Goal: Information Seeking & Learning: Learn about a topic

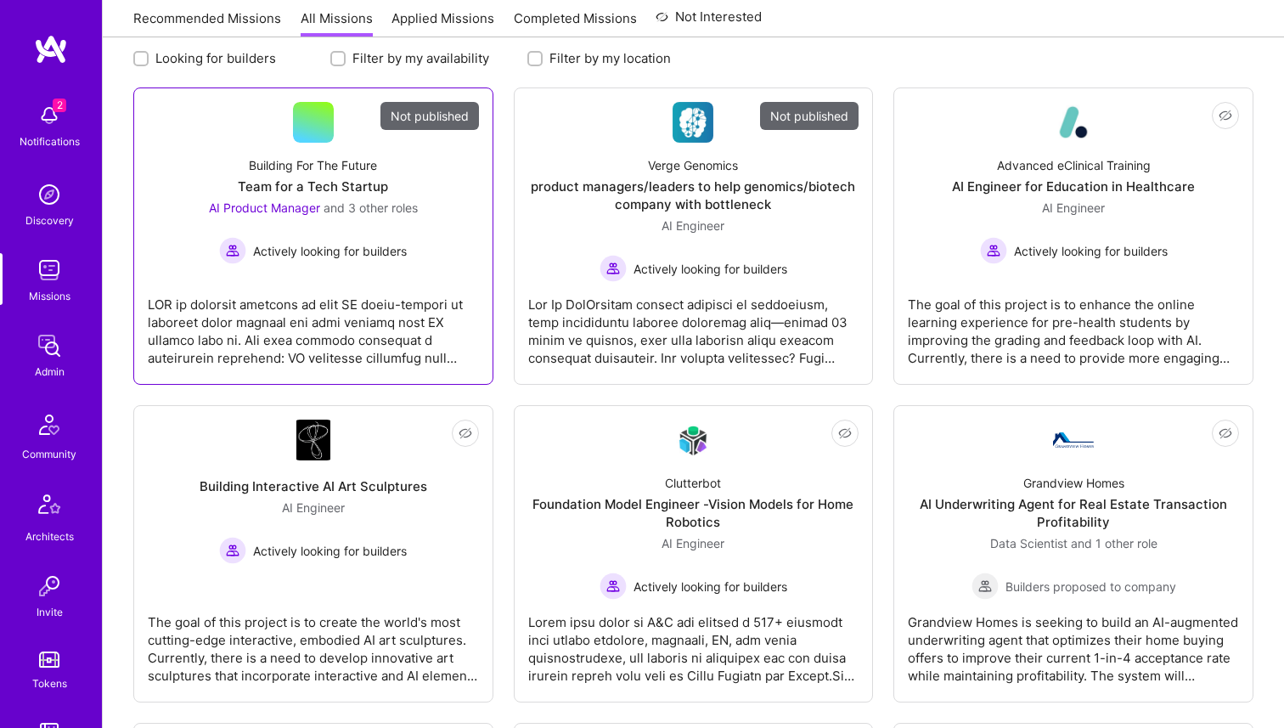
scroll to position [442, 0]
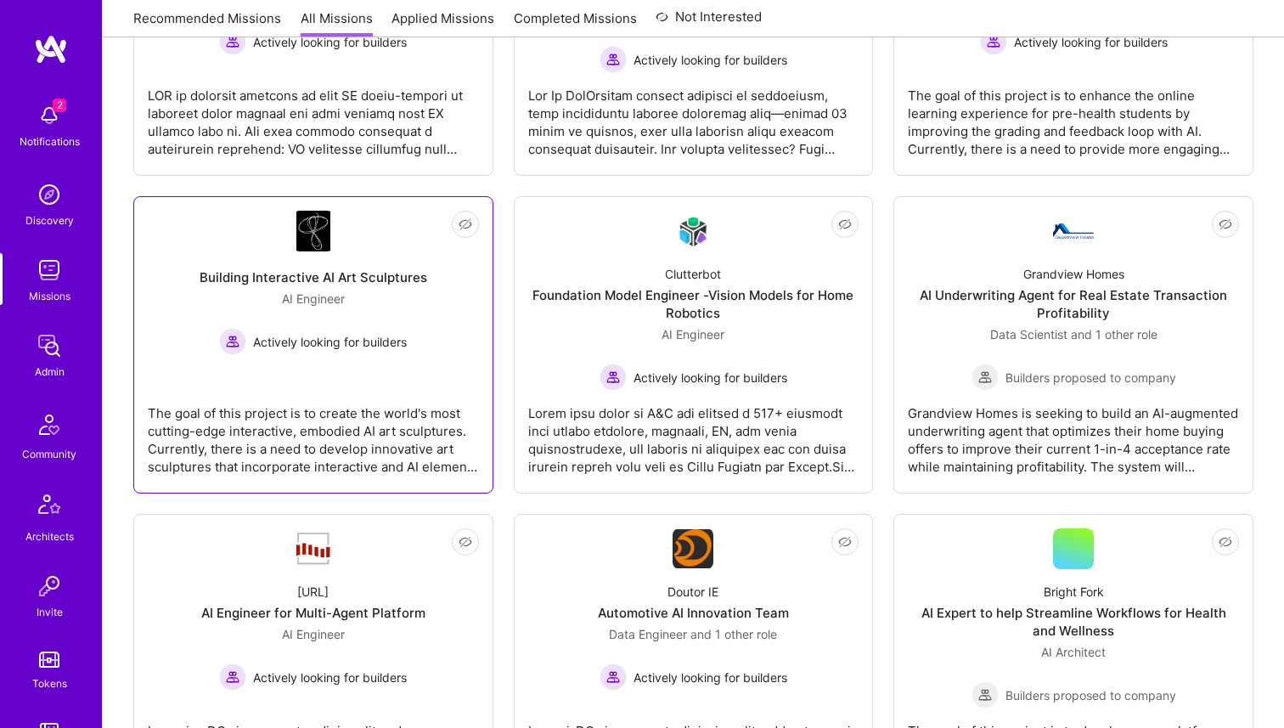
click at [305, 281] on div "Building Interactive AI Art Sculptures" at bounding box center [313, 277] width 228 height 18
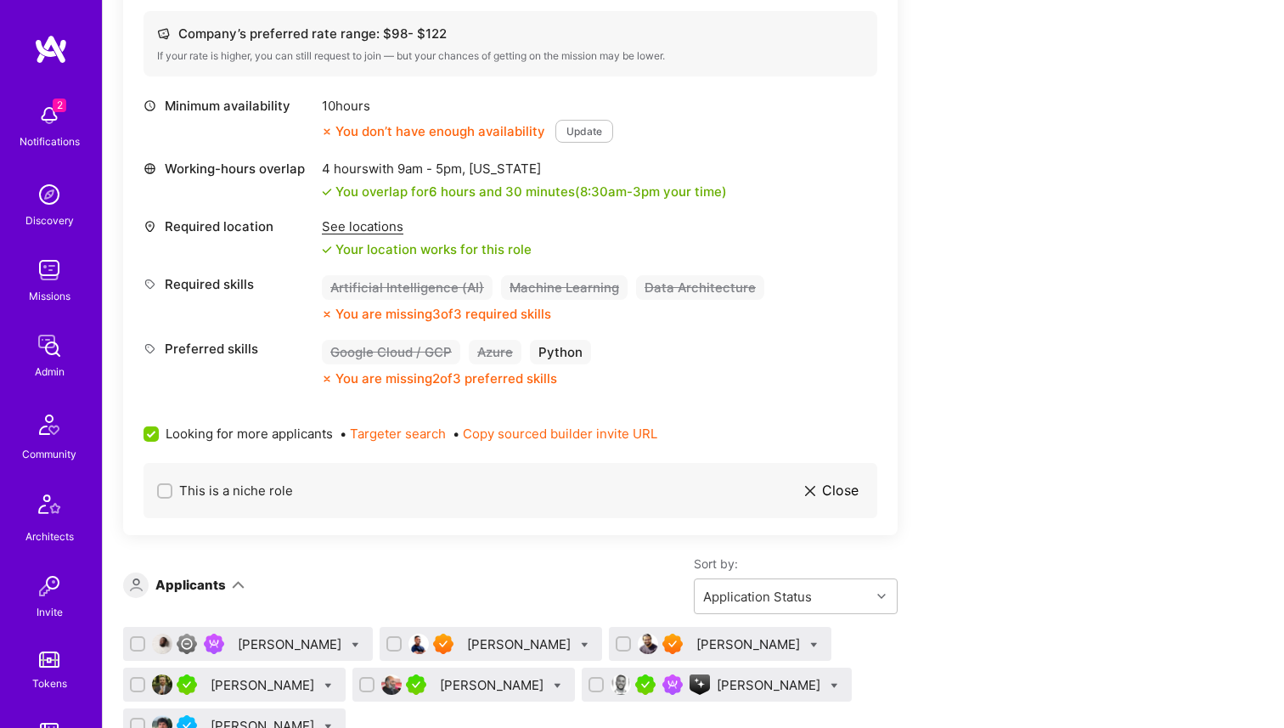
scroll to position [675, 0]
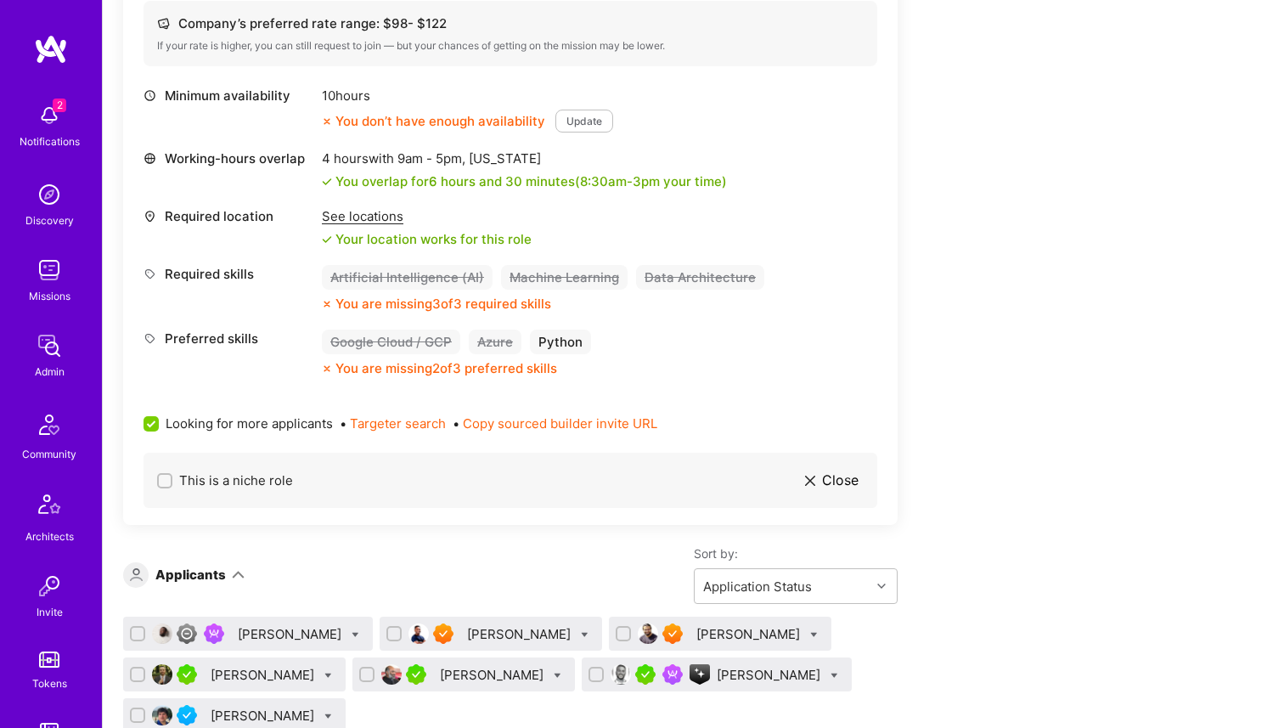
click at [369, 210] on div "See locations" at bounding box center [427, 216] width 210 height 18
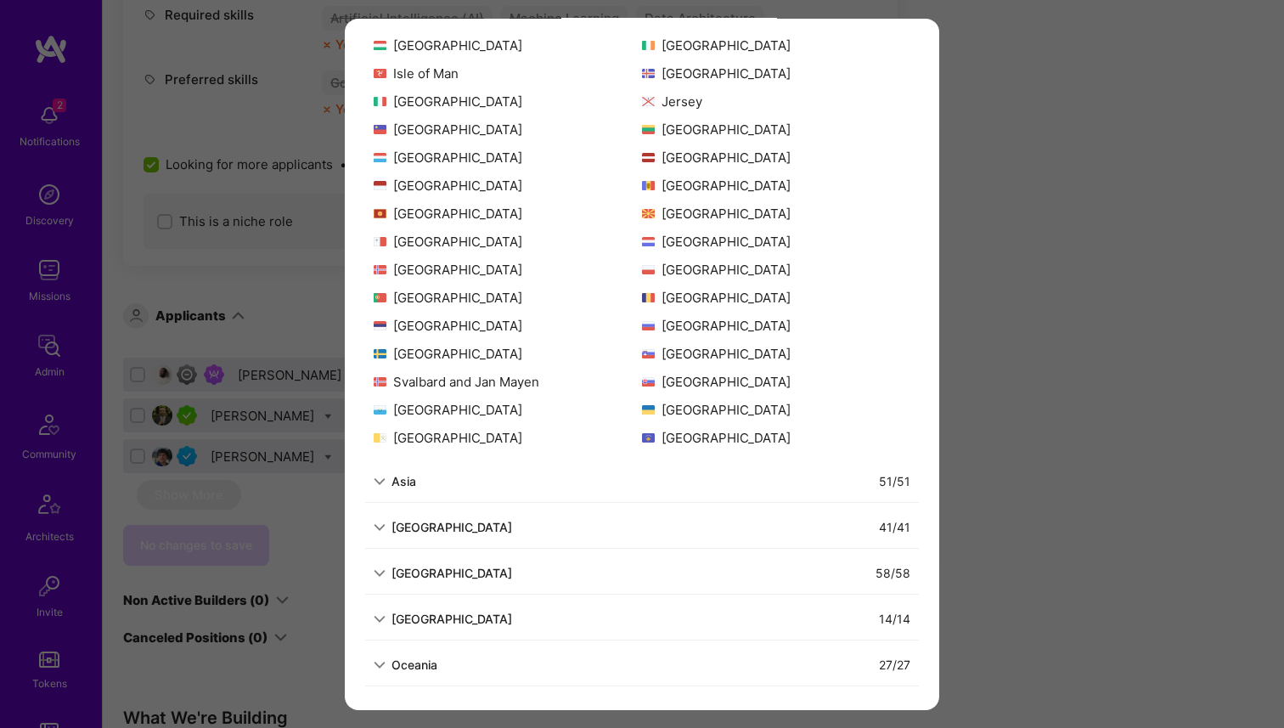
scroll to position [1014, 0]
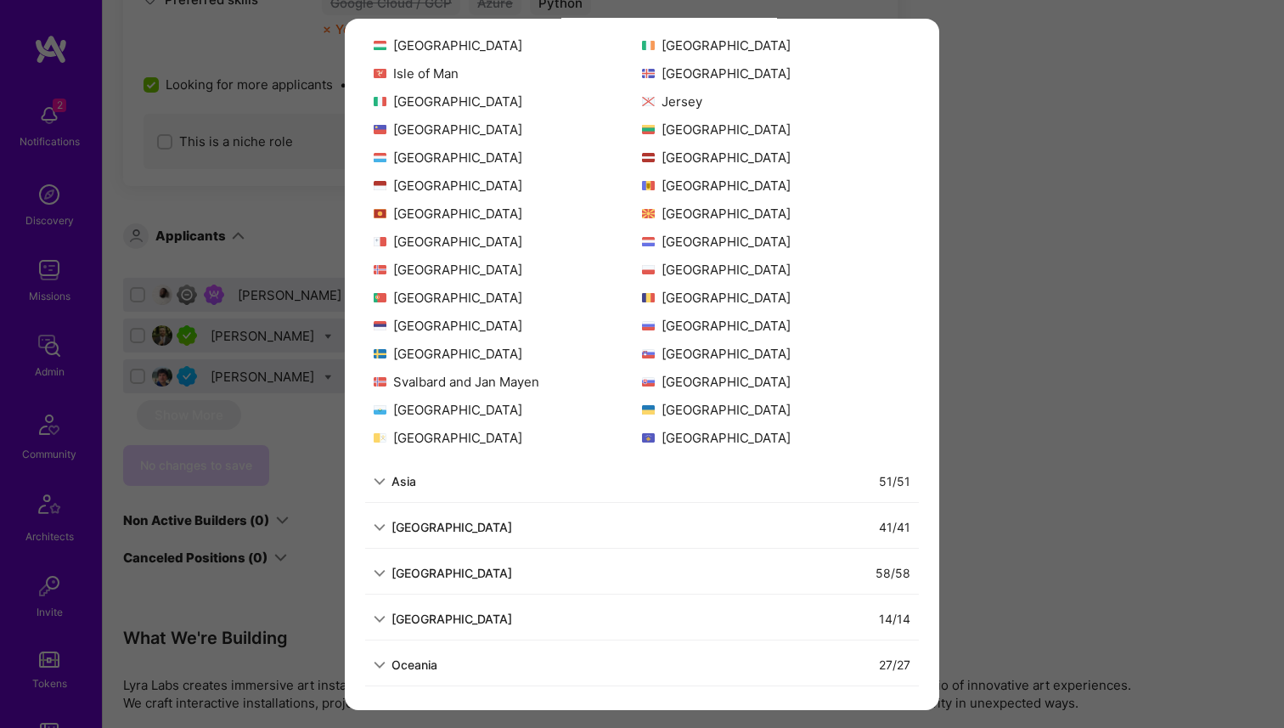
click at [207, 365] on div "Allowed Locations The locations that client marked as required will show up her…" at bounding box center [642, 364] width 1284 height 728
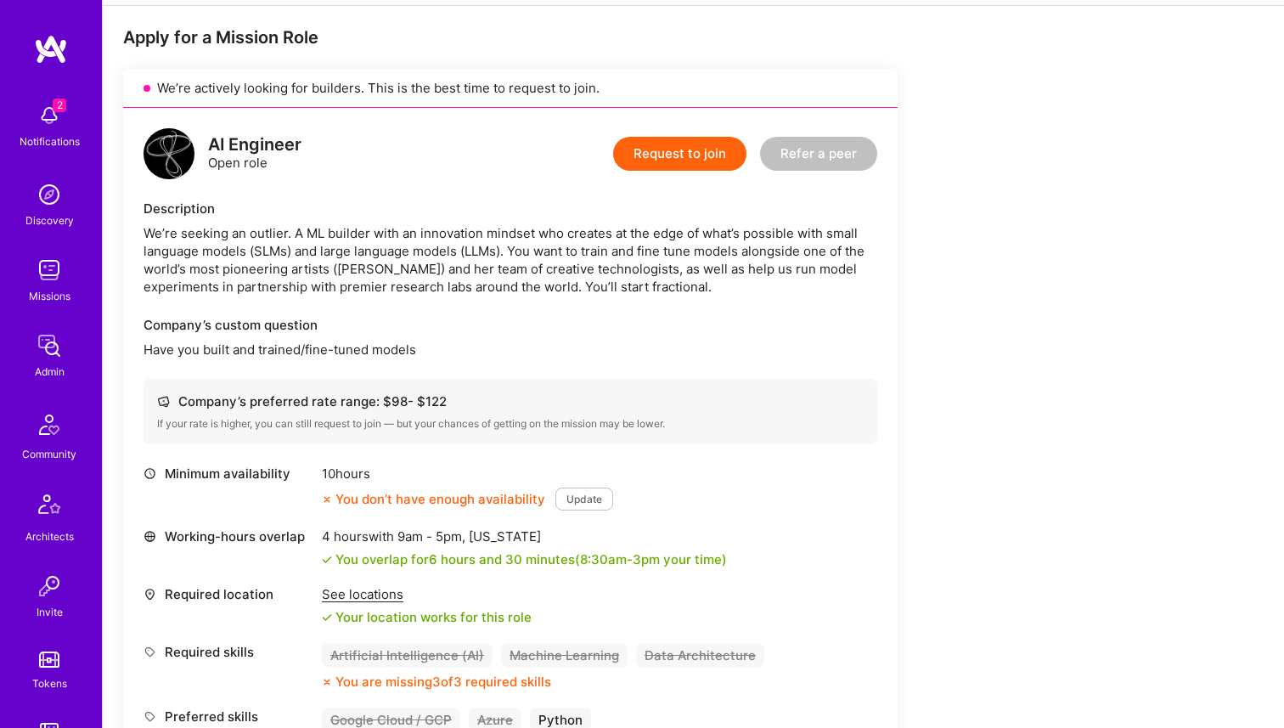
scroll to position [384, 0]
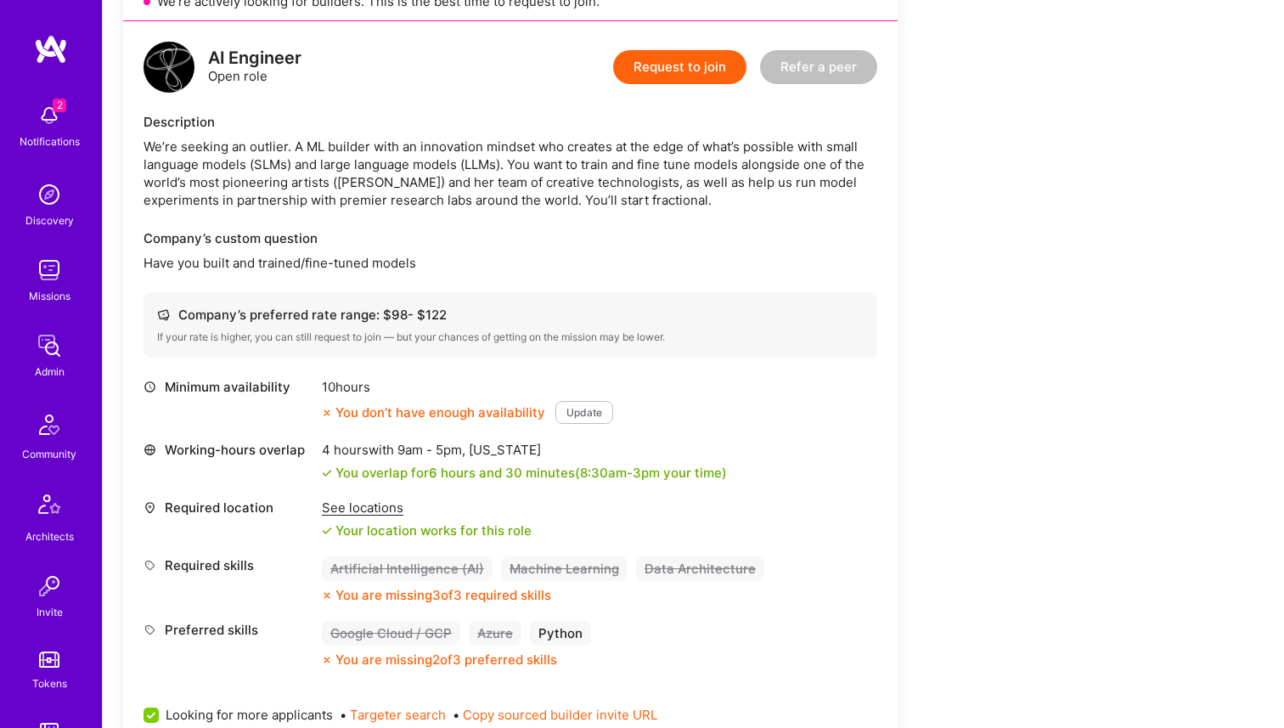
click at [351, 503] on div "See locations" at bounding box center [427, 507] width 210 height 18
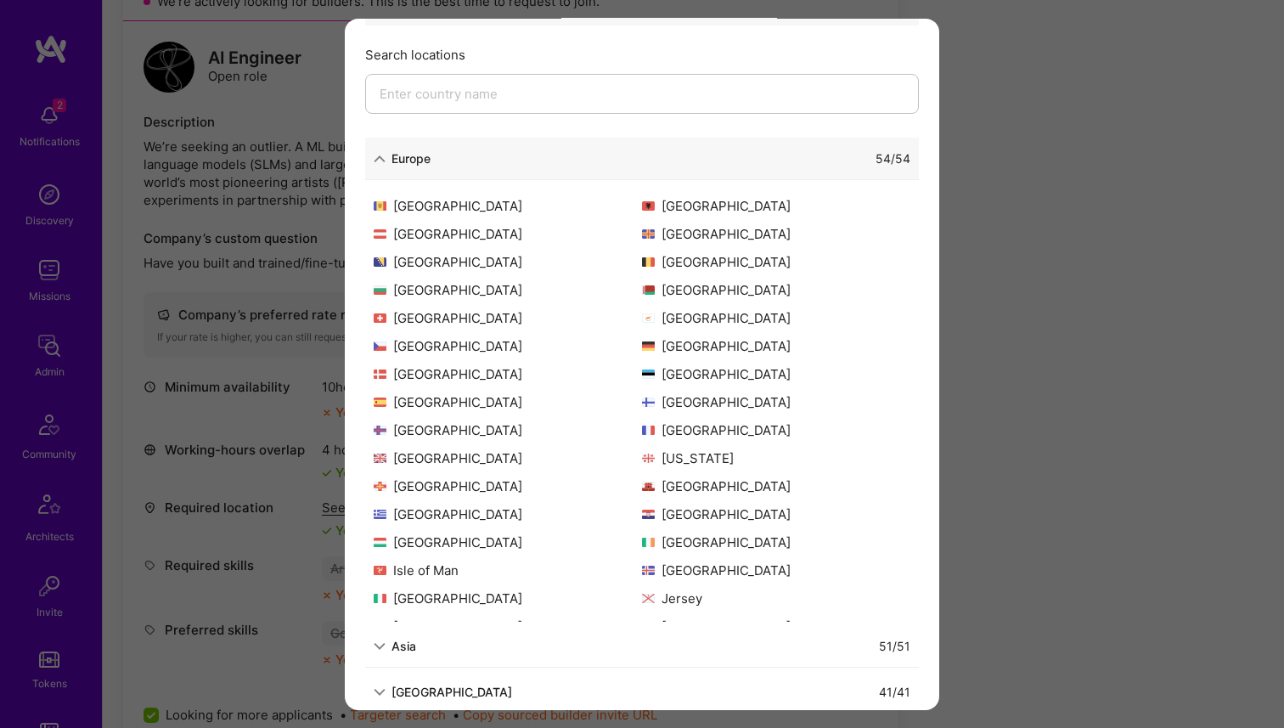
scroll to position [319, 0]
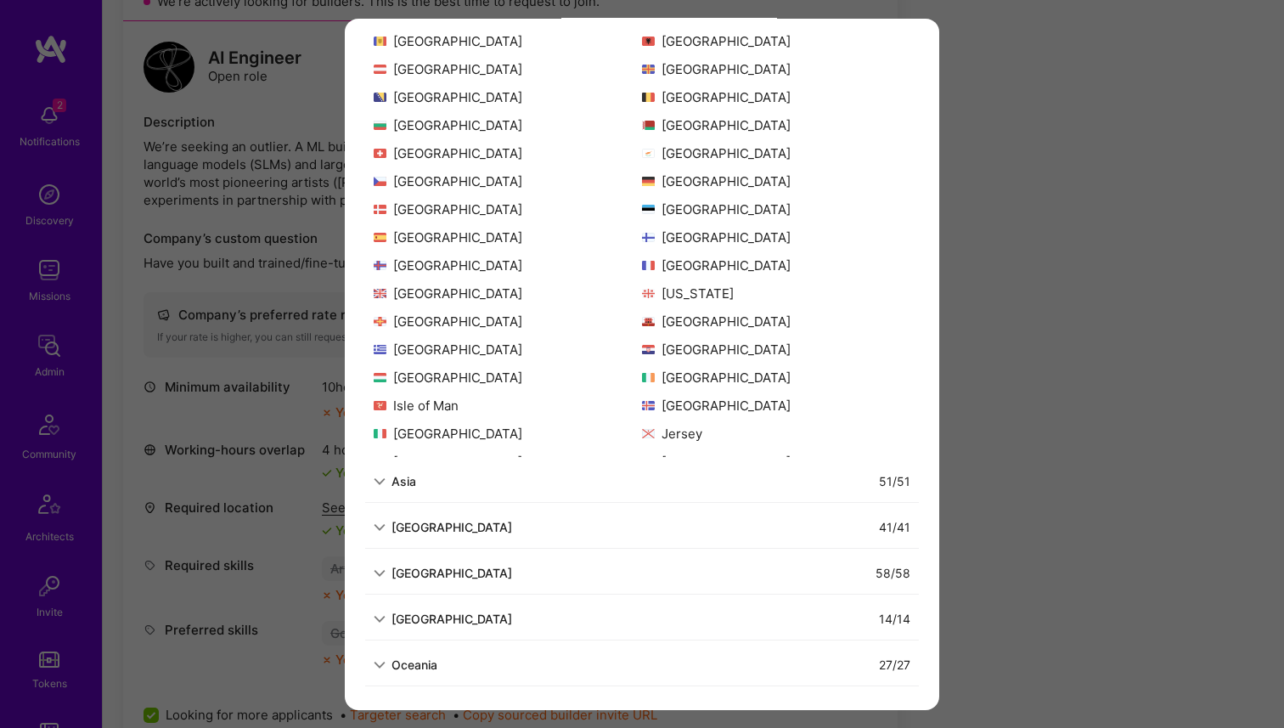
click at [393, 523] on div "[GEOGRAPHIC_DATA]" at bounding box center [451, 527] width 121 height 18
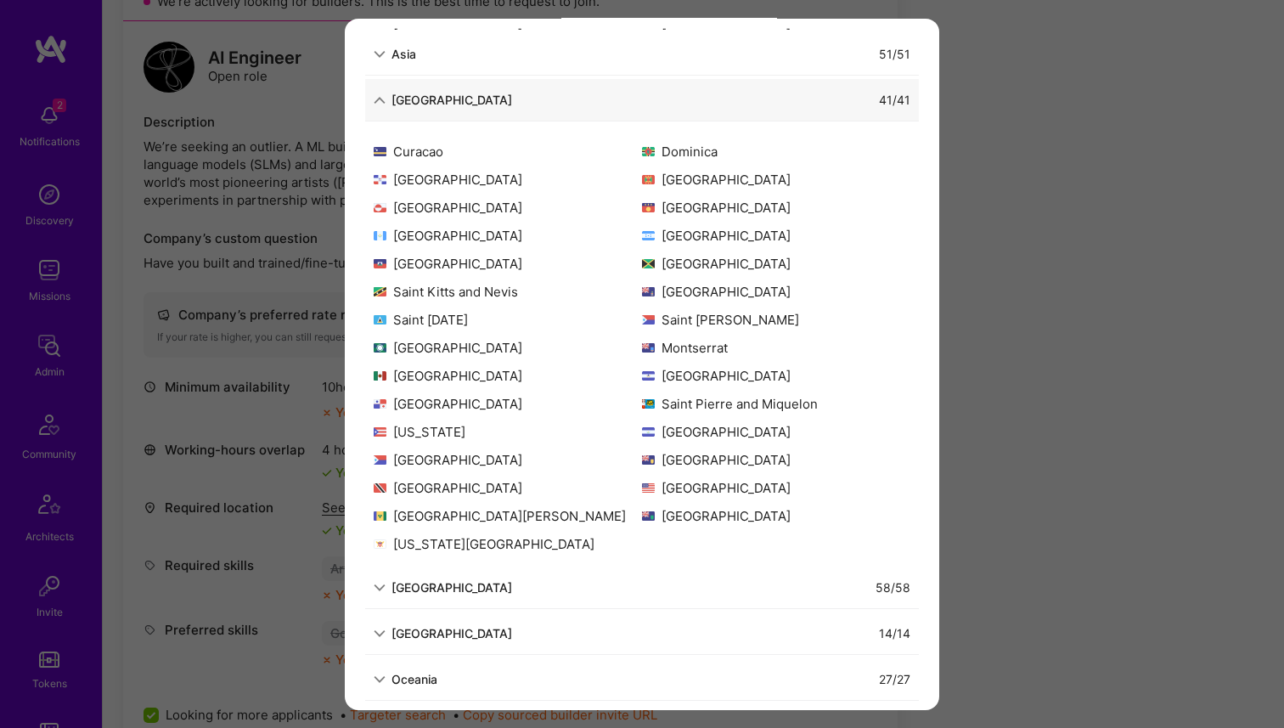
scroll to position [761, 0]
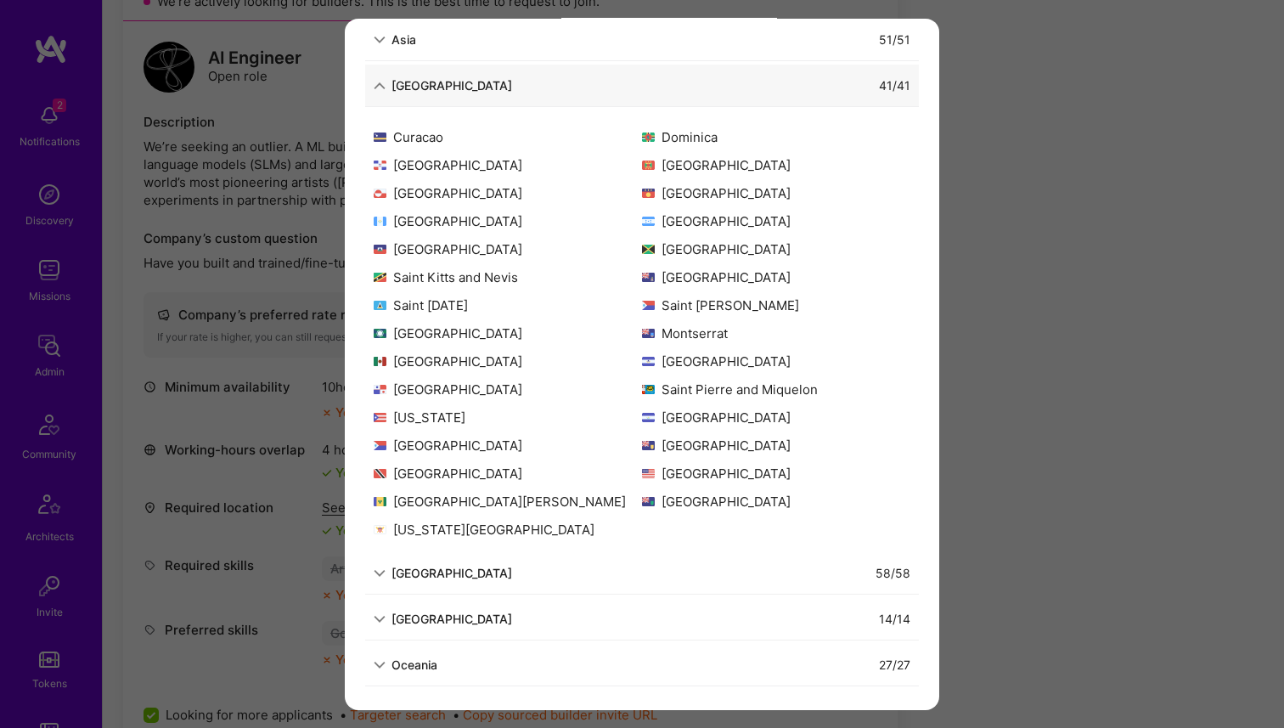
click at [301, 545] on div "Allowed Locations The locations that client marked as required will show up her…" at bounding box center [642, 364] width 1284 height 728
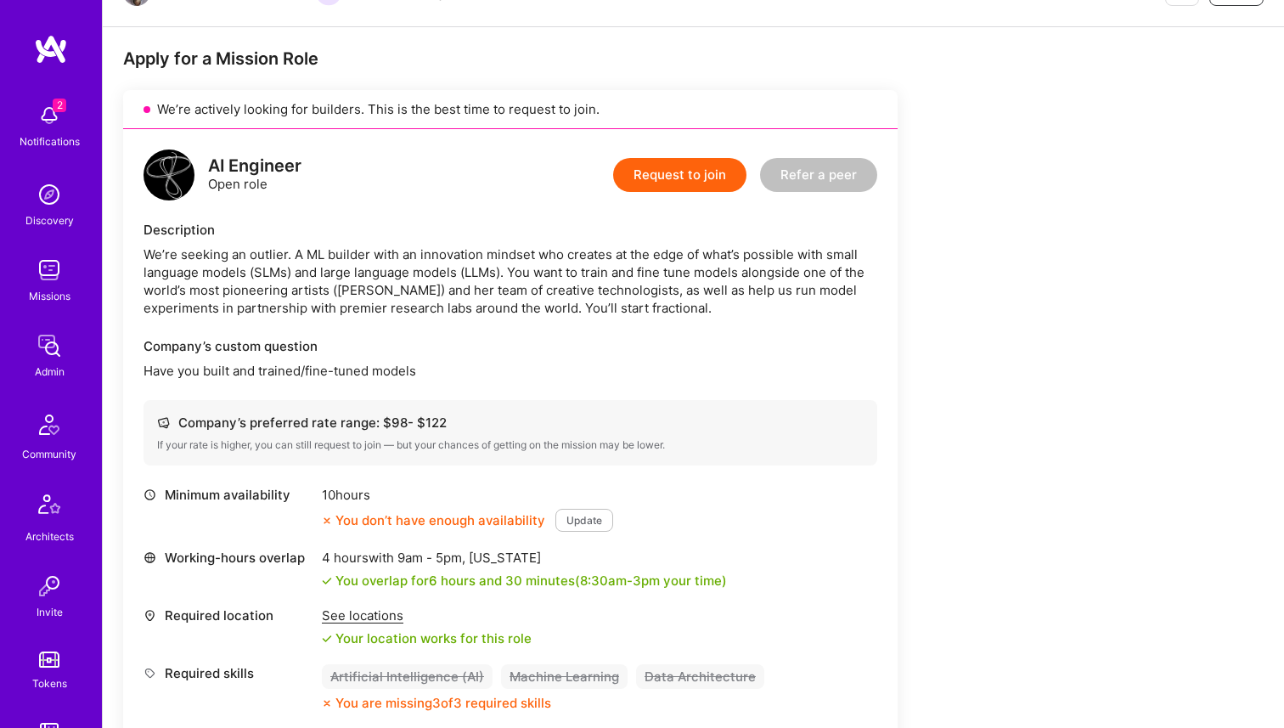
scroll to position [26, 0]
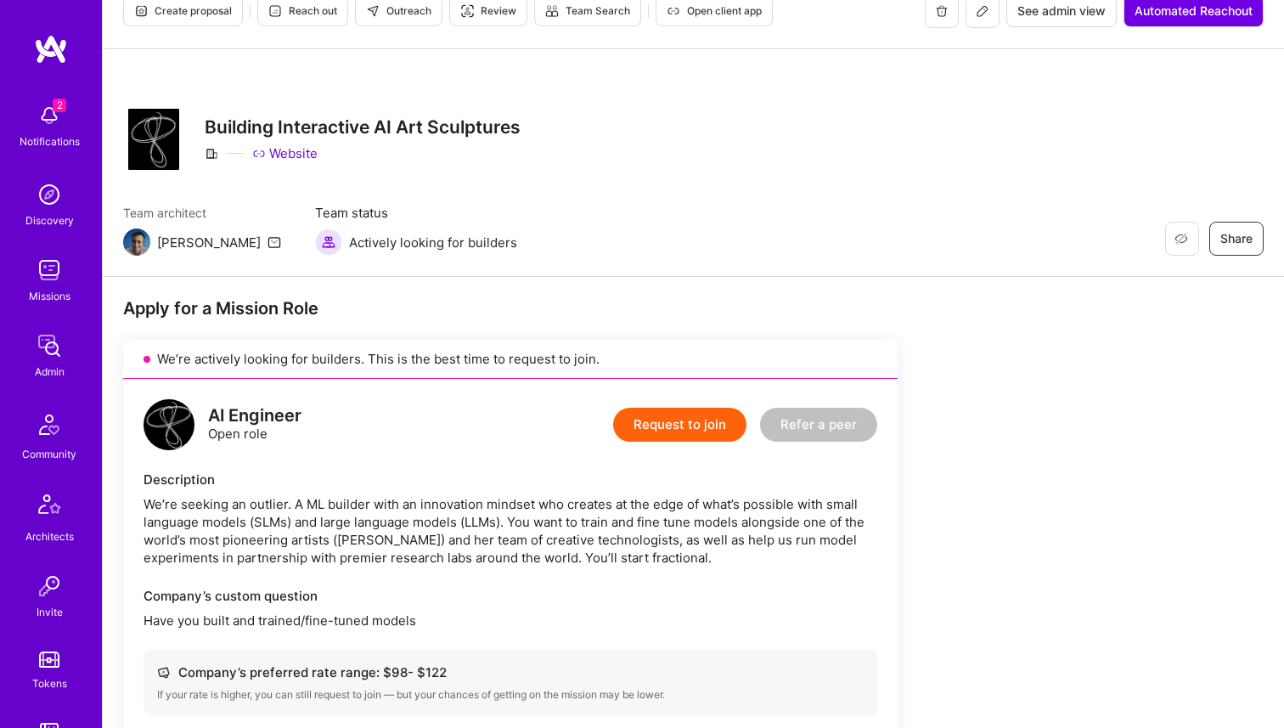
click at [289, 149] on link "Website" at bounding box center [284, 153] width 65 height 18
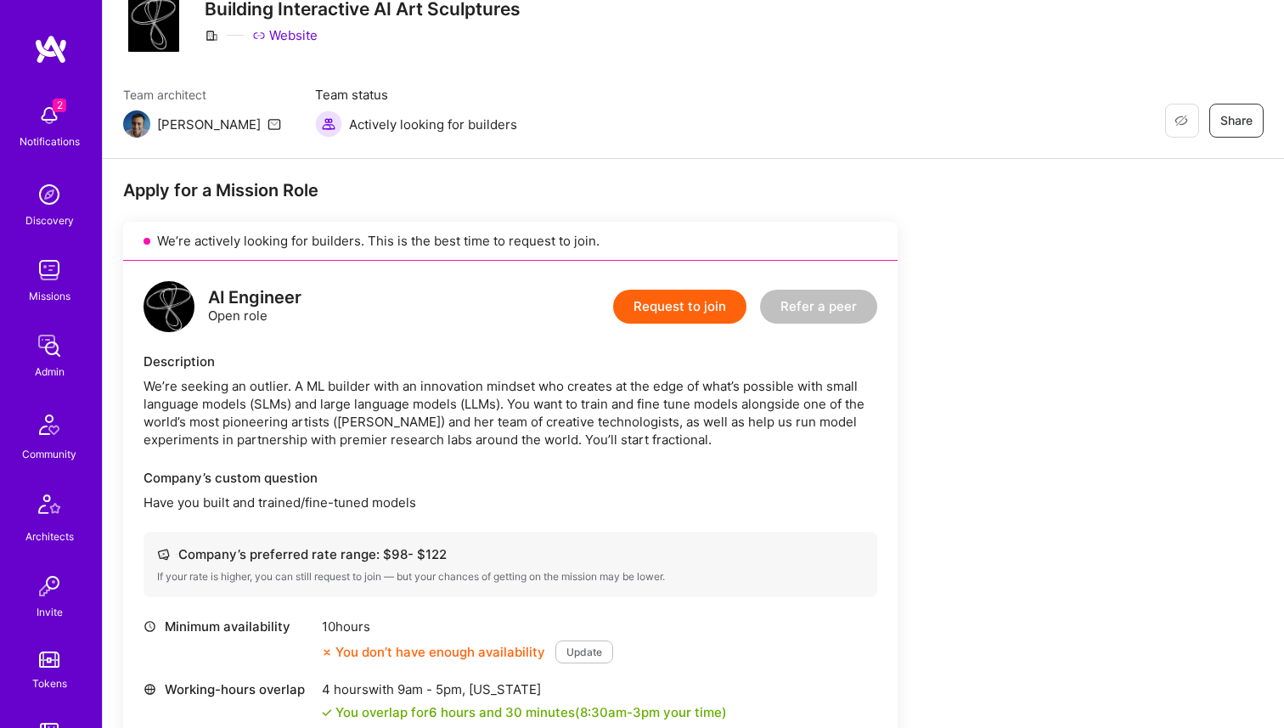
scroll to position [161, 0]
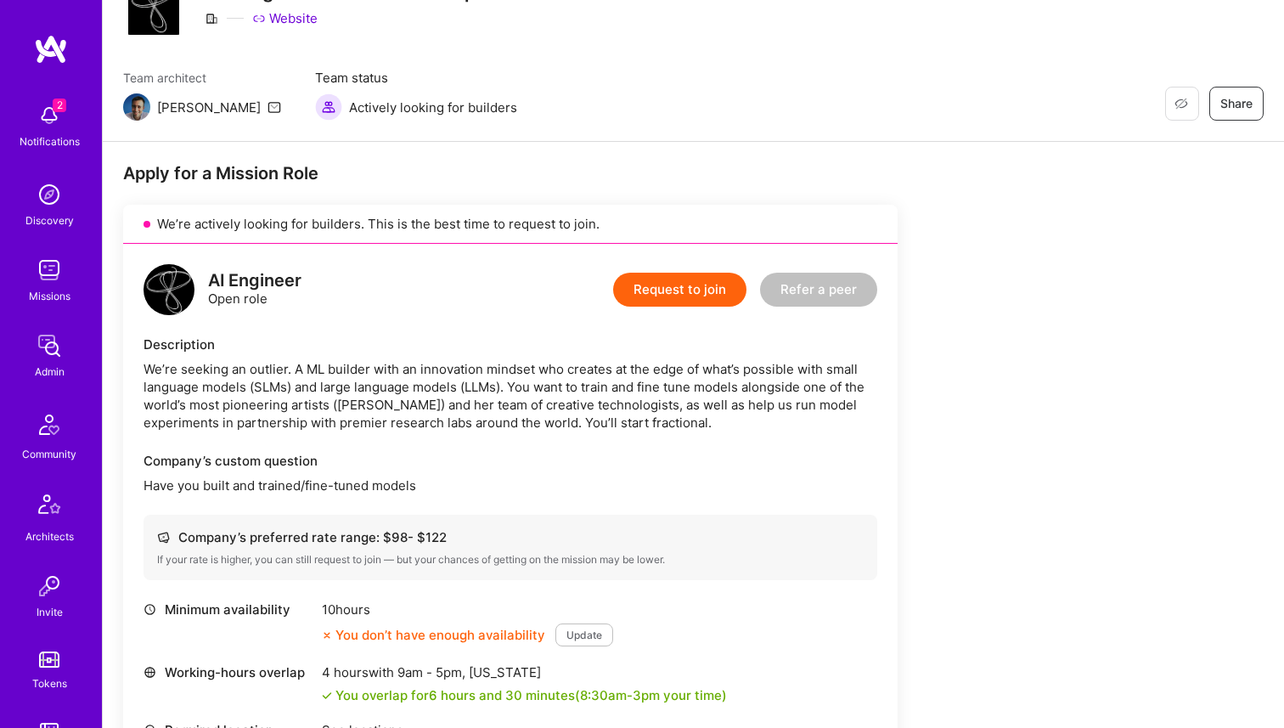
click at [421, 376] on div "We’re seeking an outlier. A ML builder with an innovation mindset who creates a…" at bounding box center [509, 395] width 733 height 71
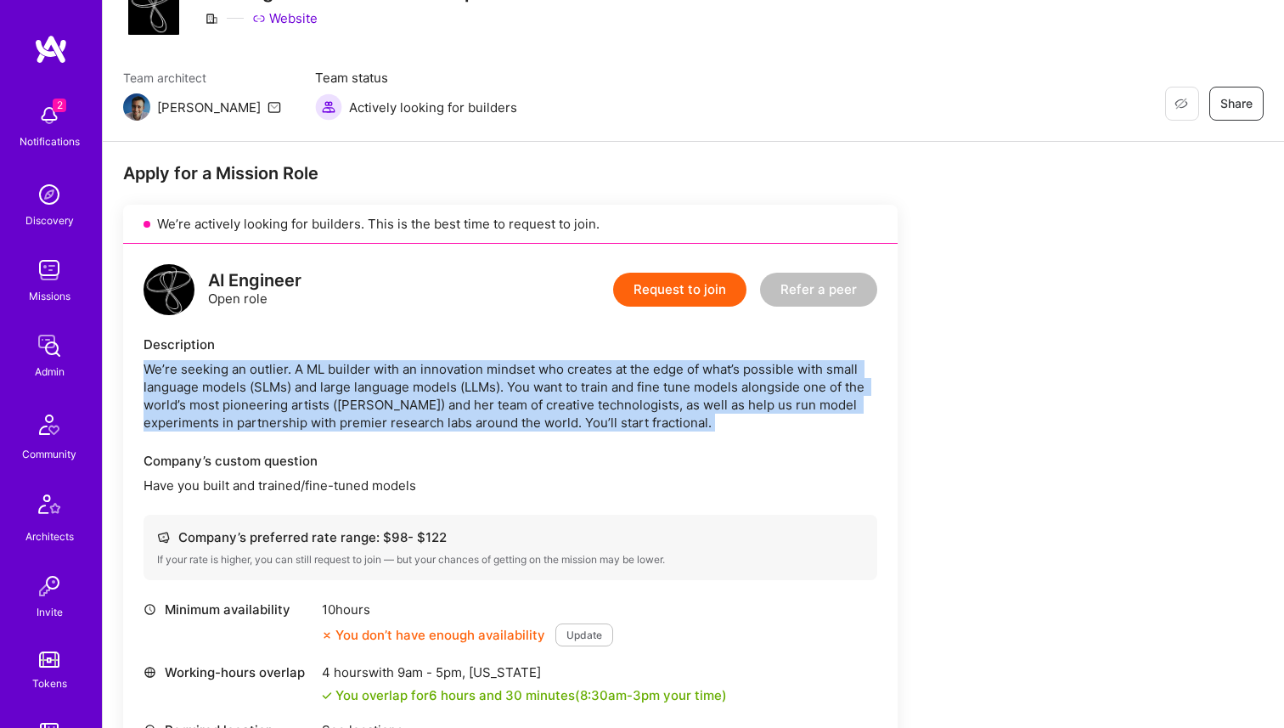
click at [421, 376] on div "We’re seeking an outlier. A ML builder with an innovation mindset who creates a…" at bounding box center [509, 395] width 733 height 71
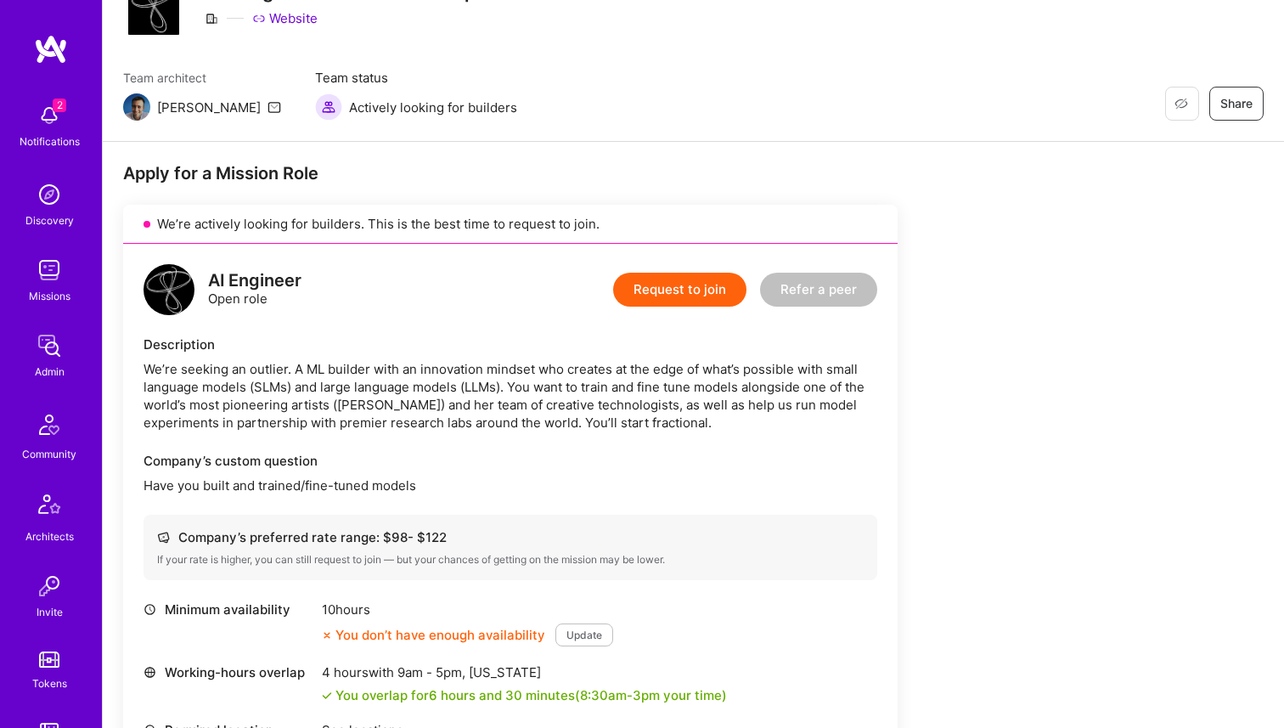
click at [405, 402] on div "We’re seeking an outlier. A ML builder with an innovation mindset who creates a…" at bounding box center [509, 395] width 733 height 71
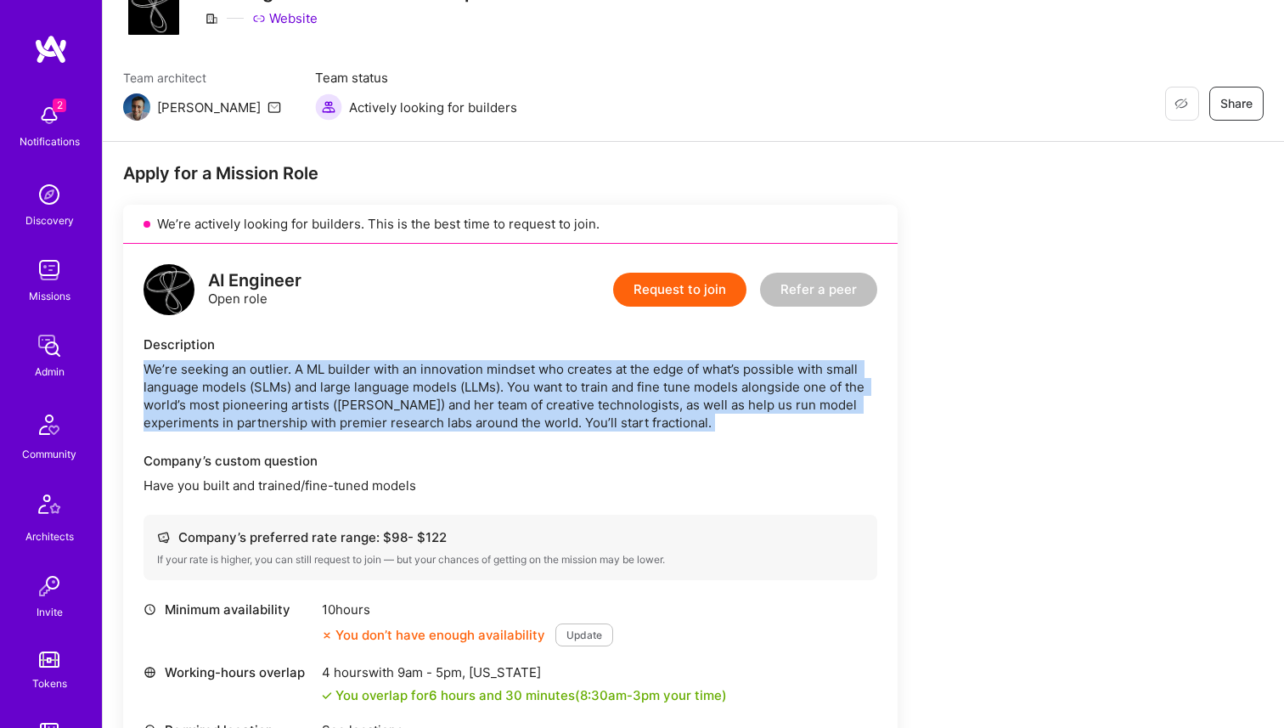
click at [405, 402] on div "We’re seeking an outlier. A ML builder with an innovation mindset who creates a…" at bounding box center [509, 395] width 733 height 71
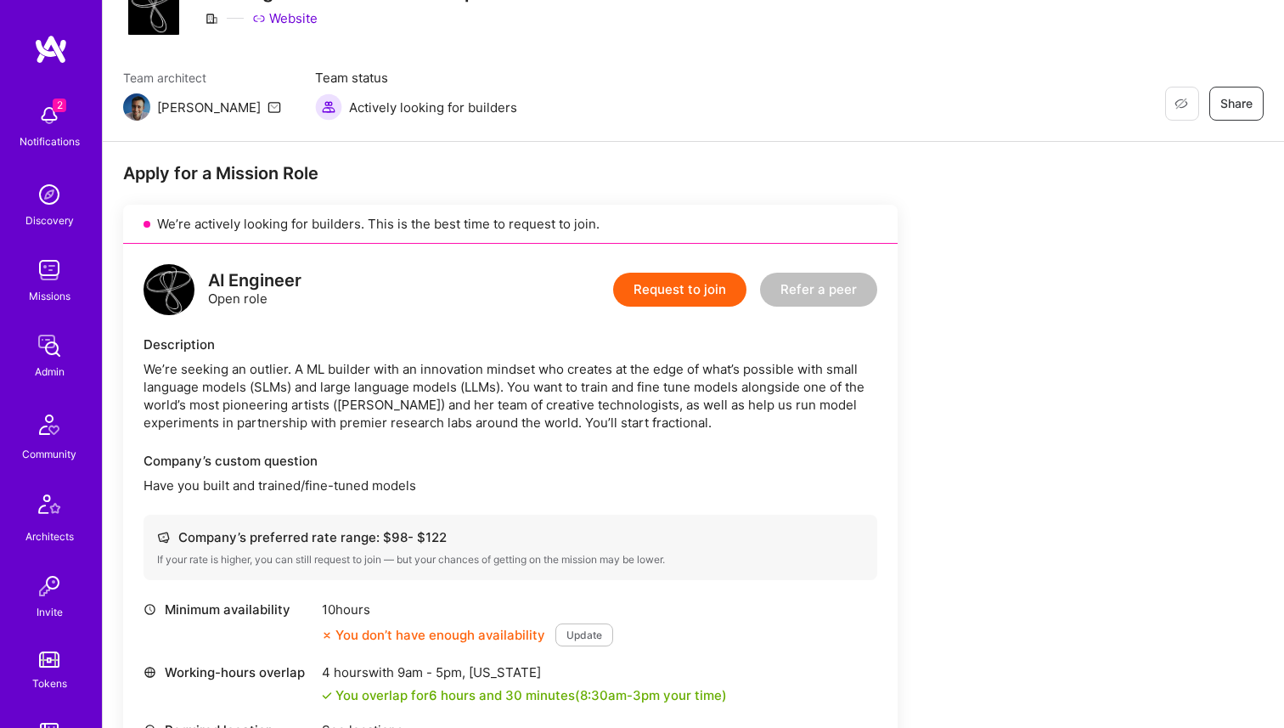
click at [368, 403] on div "We’re seeking an outlier. A ML builder with an innovation mindset who creates a…" at bounding box center [509, 395] width 733 height 71
drag, startPoint x: 336, startPoint y: 404, endPoint x: 404, endPoint y: 404, distance: 67.9
click at [404, 404] on div "We’re seeking an outlier. A ML builder with an innovation mindset who creates a…" at bounding box center [509, 395] width 733 height 71
copy div "[PERSON_NAME])"
